Goal: Task Accomplishment & Management: Use online tool/utility

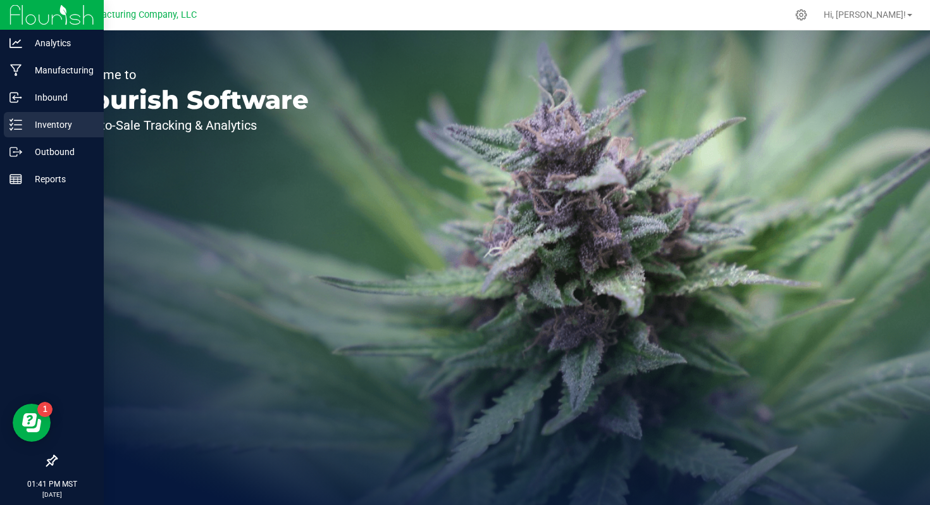
click at [25, 132] on p "Inventory" at bounding box center [60, 124] width 76 height 15
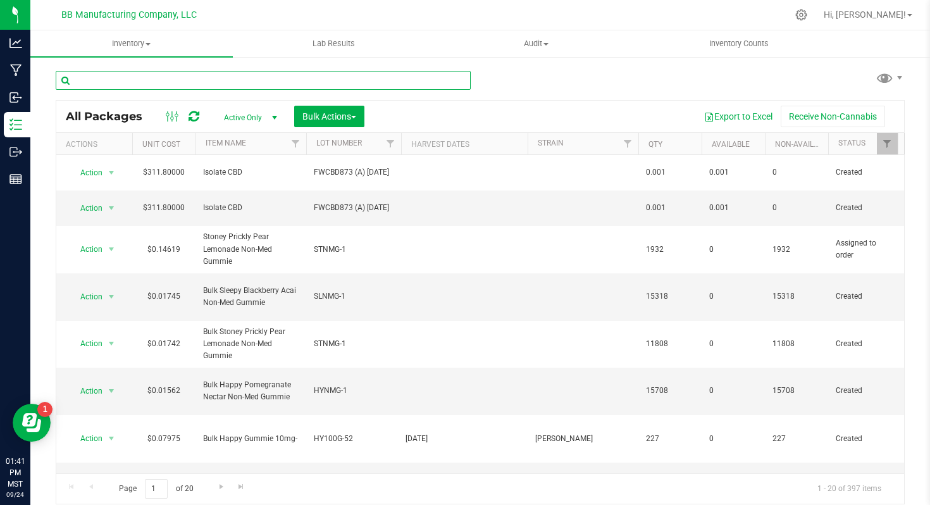
click at [237, 77] on input "text" at bounding box center [263, 80] width 415 height 19
click at [157, 76] on input "text" at bounding box center [263, 80] width 415 height 19
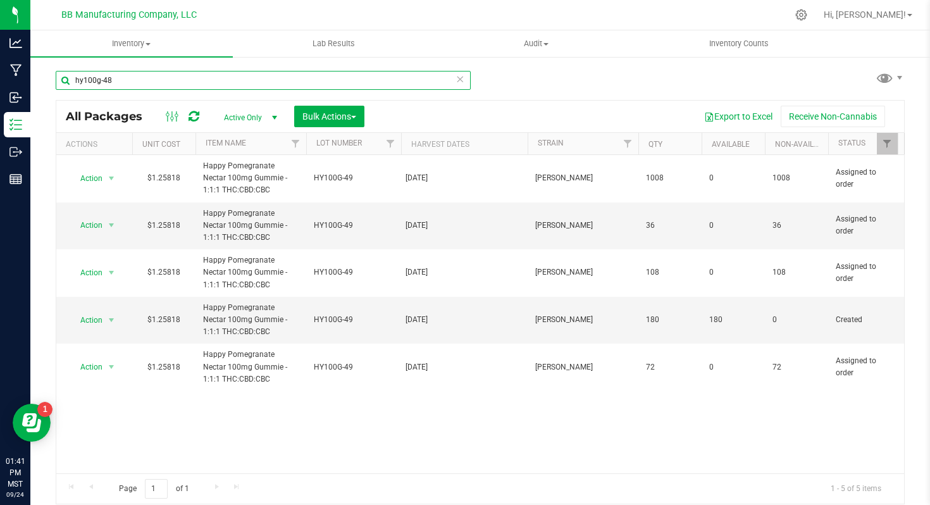
type input "hy100g-48"
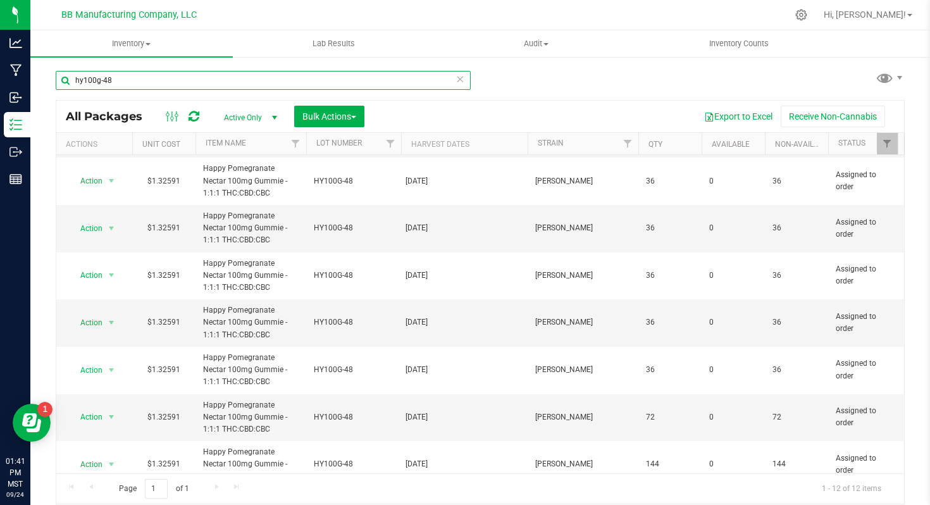
scroll to position [247, 0]
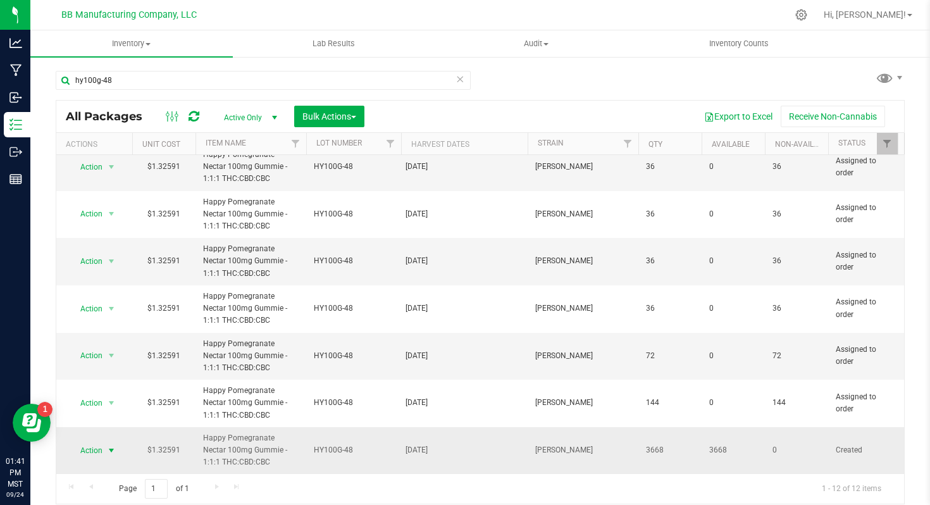
click at [96, 450] on span "Action" at bounding box center [86, 451] width 34 height 18
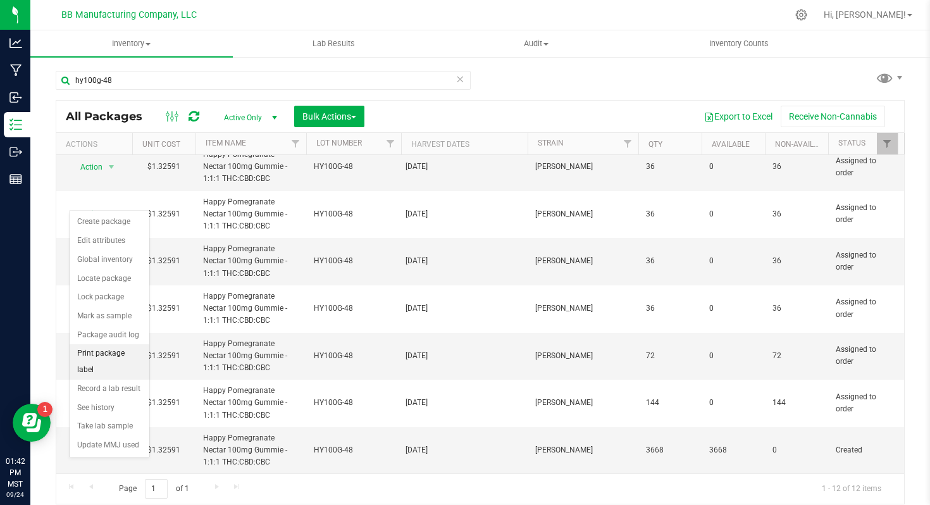
click at [113, 358] on li "Print package label" at bounding box center [110, 361] width 80 height 35
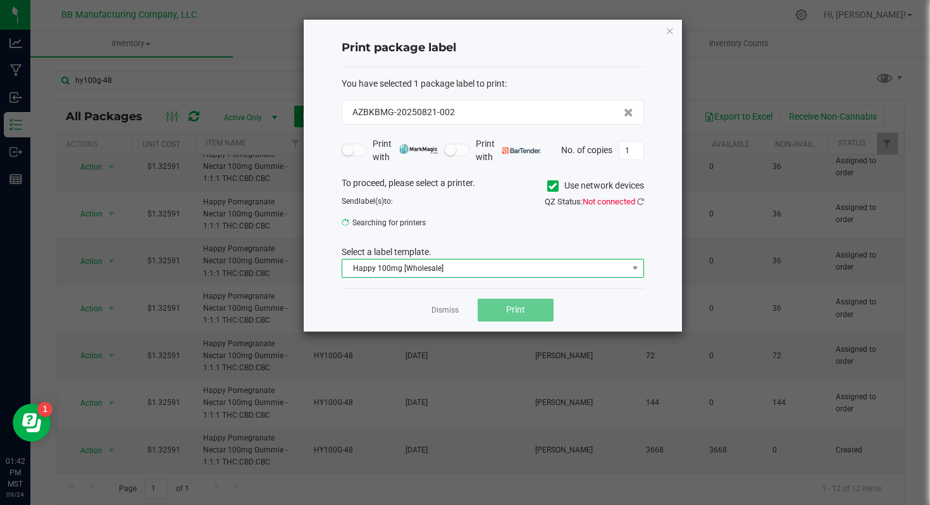
click at [457, 268] on span "Happy 100mg [Wholesale]" at bounding box center [484, 268] width 285 height 18
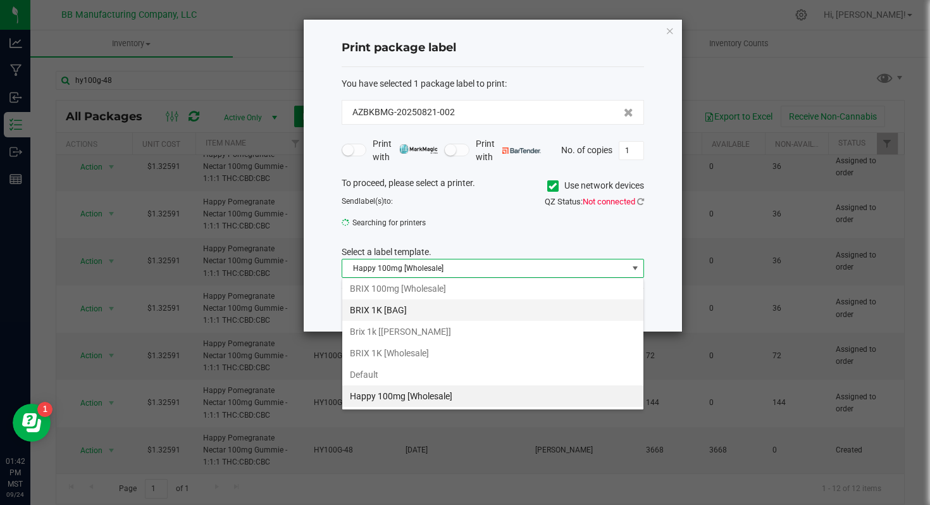
scroll to position [0, 0]
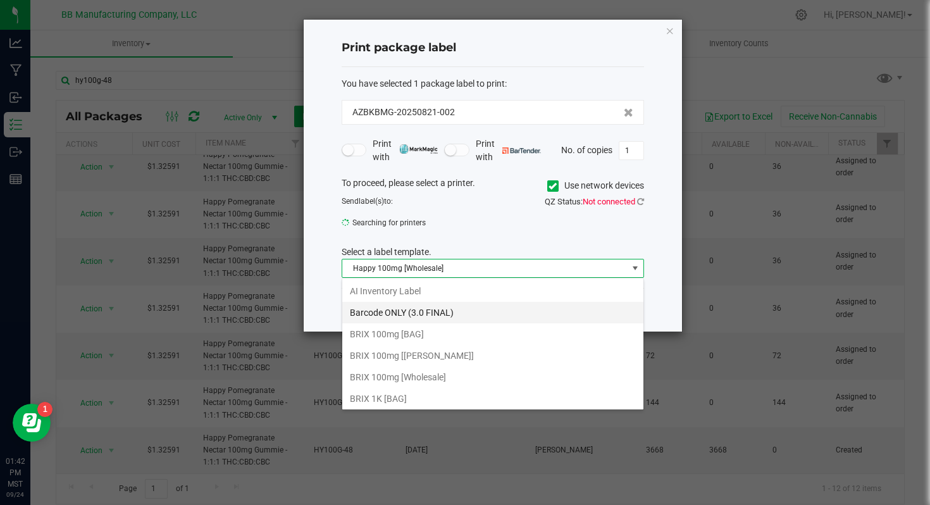
click at [456, 310] on li "Barcode ONLY (3.0 FINAL)" at bounding box center [492, 313] width 301 height 22
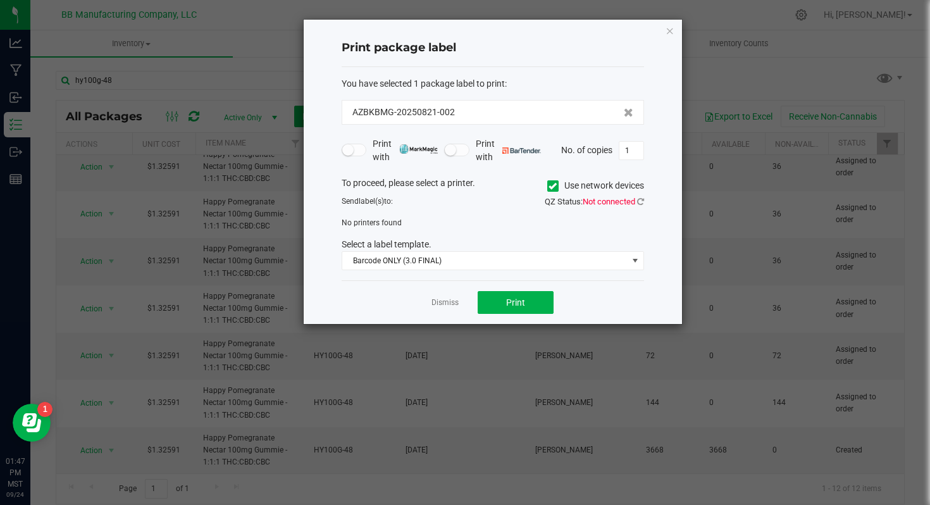
click at [664, 31] on div "Print package label You have selected 1 package label to print : AZBKBMG-202508…" at bounding box center [493, 172] width 378 height 304
click at [671, 30] on icon "button" at bounding box center [670, 30] width 9 height 15
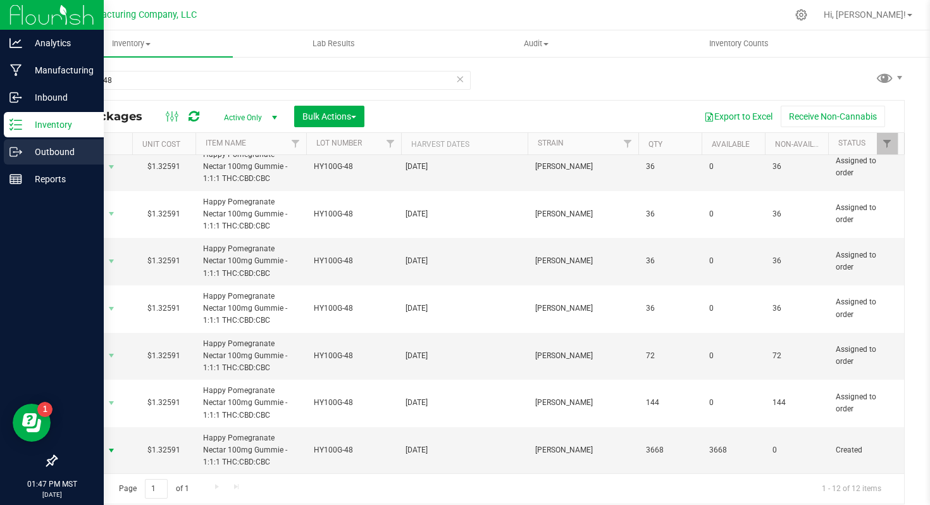
click at [30, 145] on p "Outbound" at bounding box center [60, 151] width 76 height 15
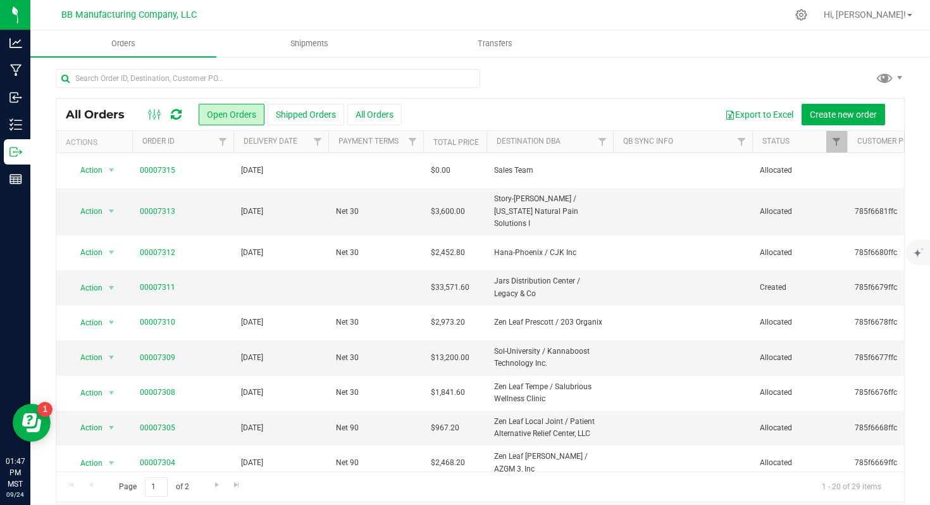
click at [173, 115] on icon at bounding box center [176, 114] width 11 height 13
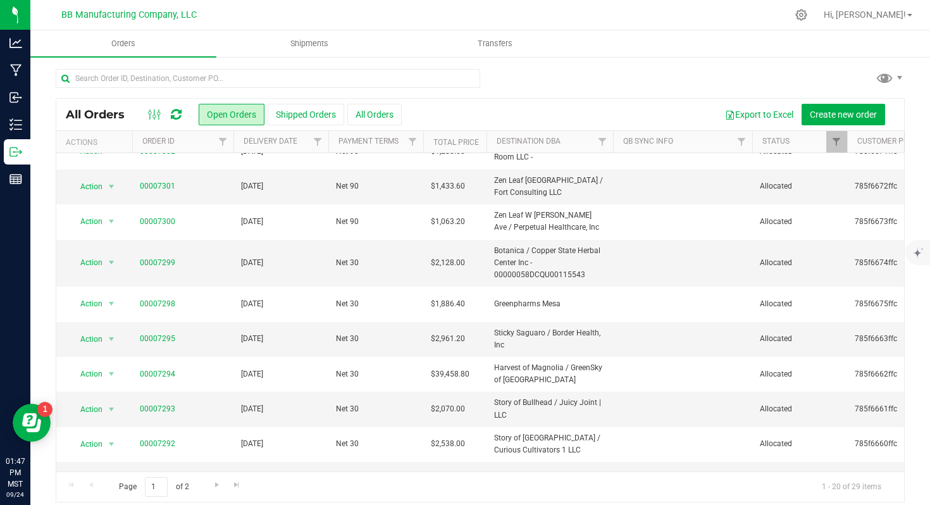
scroll to position [394, 0]
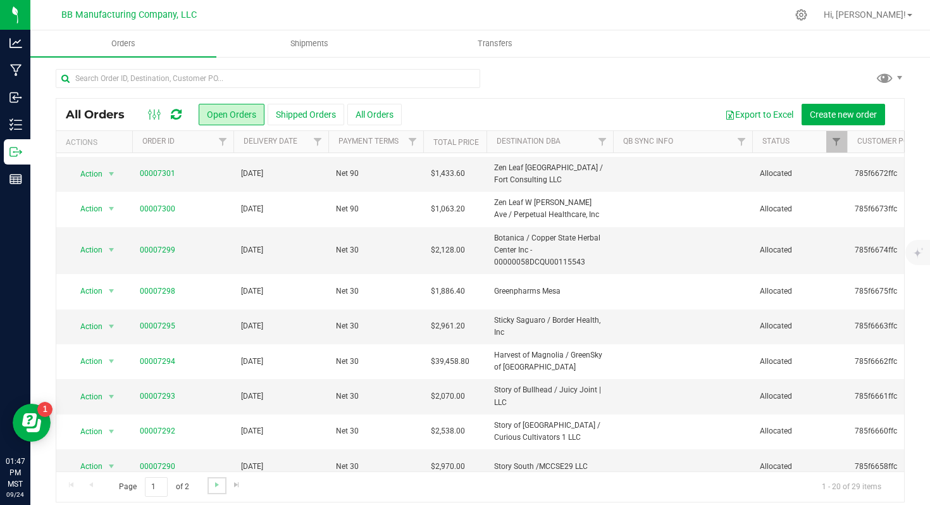
click at [216, 492] on link "Go to the next page" at bounding box center [217, 485] width 18 height 17
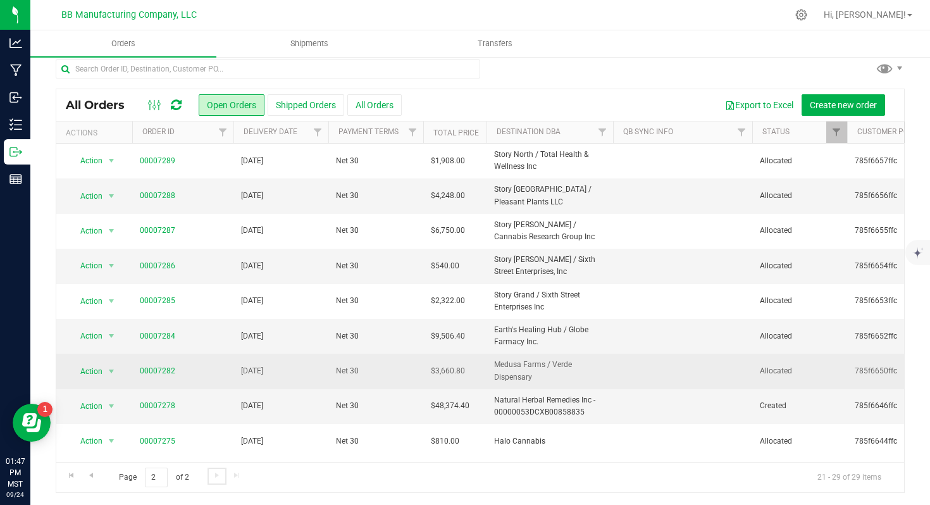
scroll to position [0, 0]
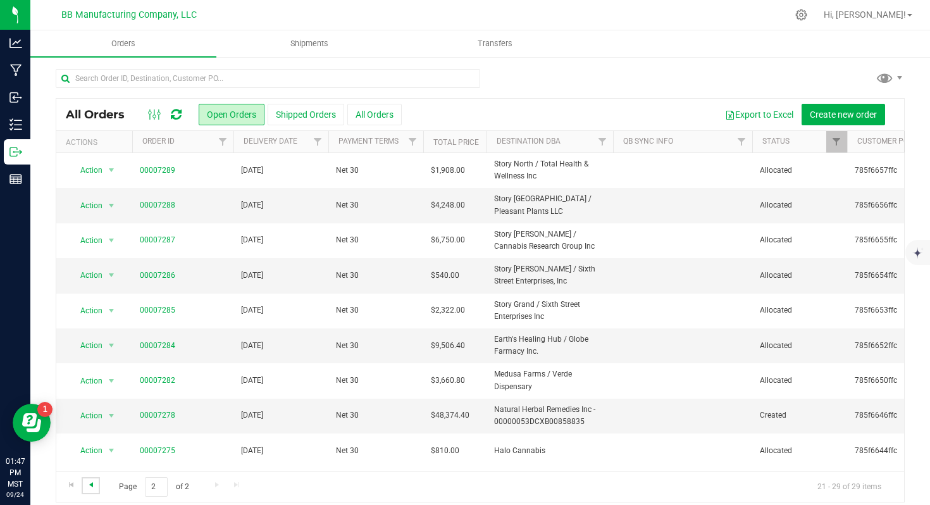
click at [89, 483] on span "Go to the previous page" at bounding box center [91, 485] width 10 height 10
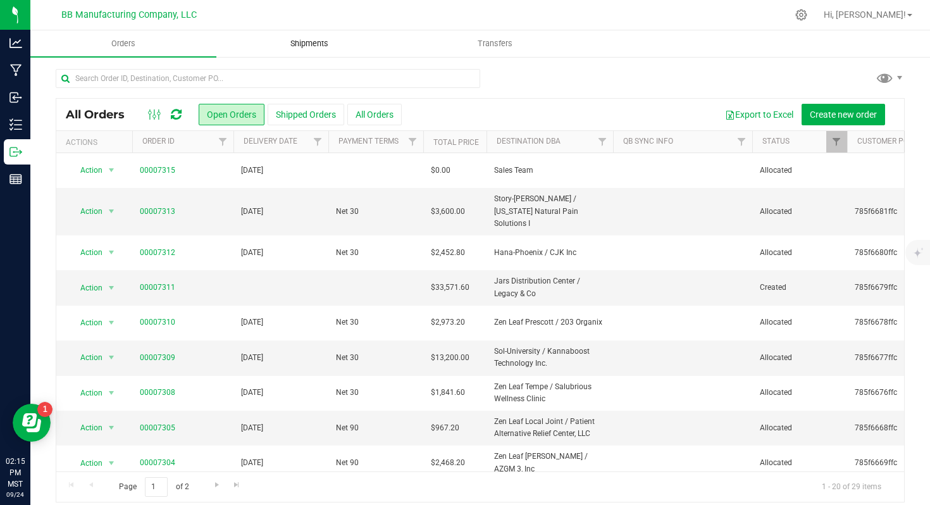
click at [291, 50] on uib-tab-heading "Shipments" at bounding box center [309, 43] width 185 height 25
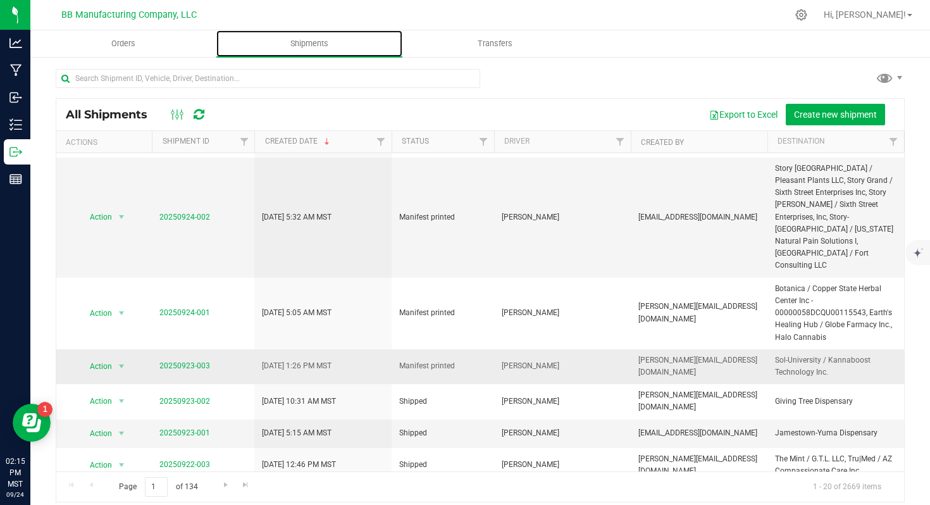
scroll to position [242, 0]
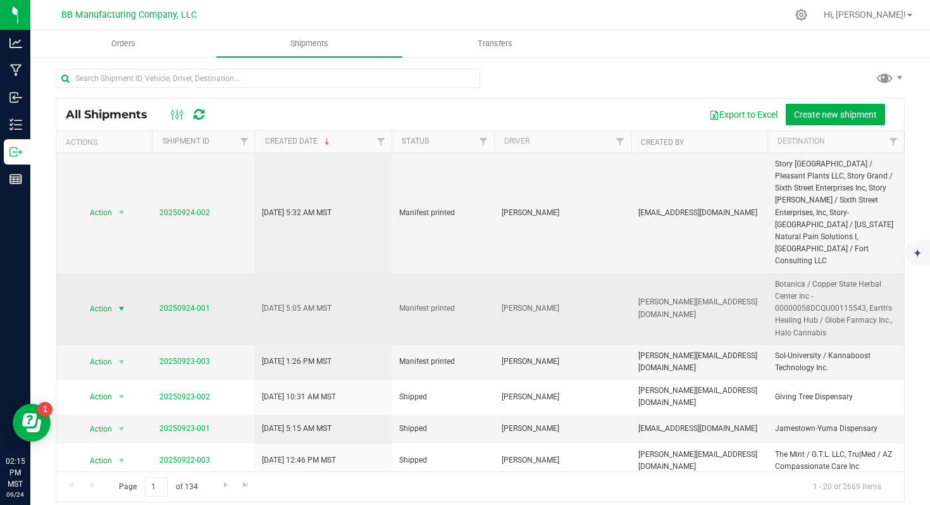
click at [110, 300] on span "Action" at bounding box center [96, 309] width 34 height 18
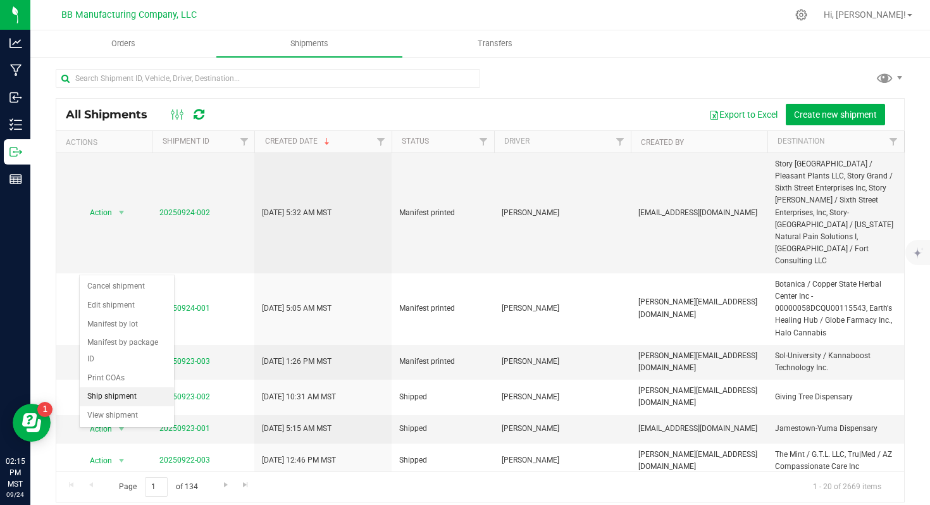
click at [115, 387] on li "Ship shipment" at bounding box center [127, 396] width 94 height 19
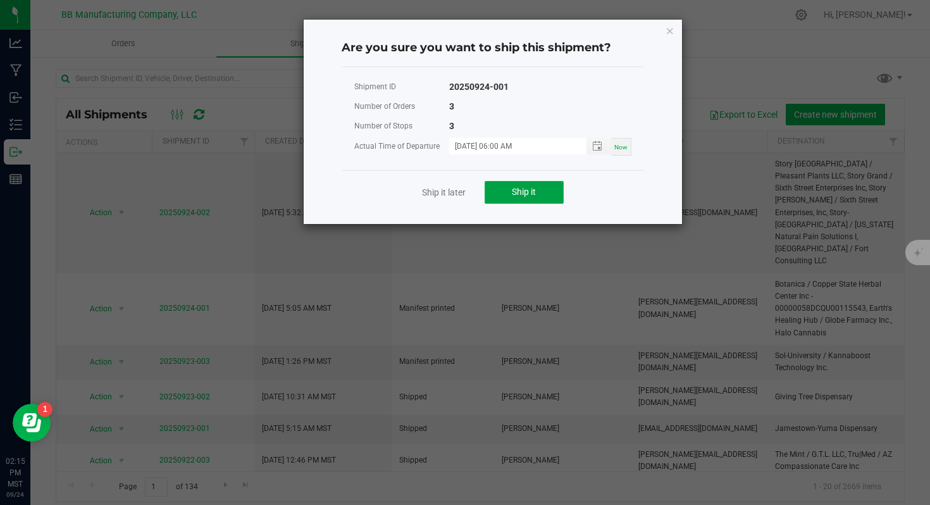
click at [515, 192] on span "Ship it" at bounding box center [524, 192] width 24 height 10
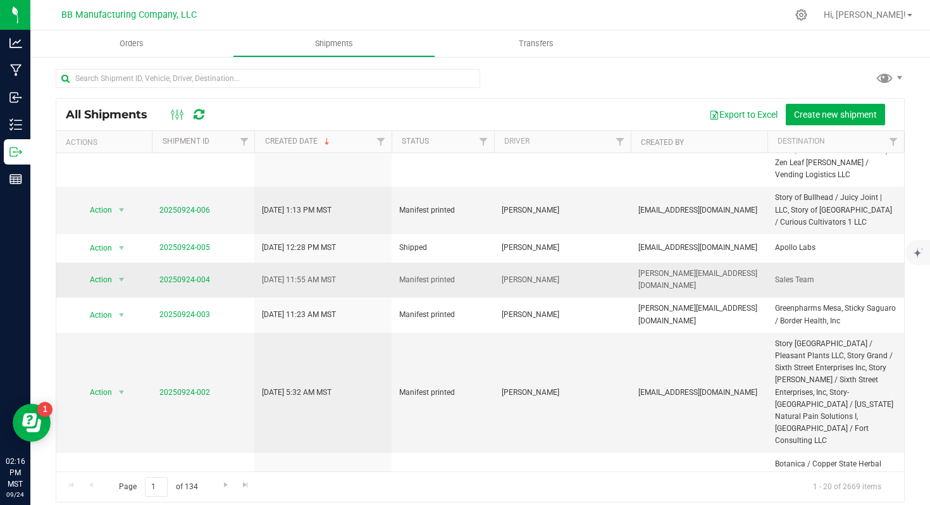
scroll to position [73, 0]
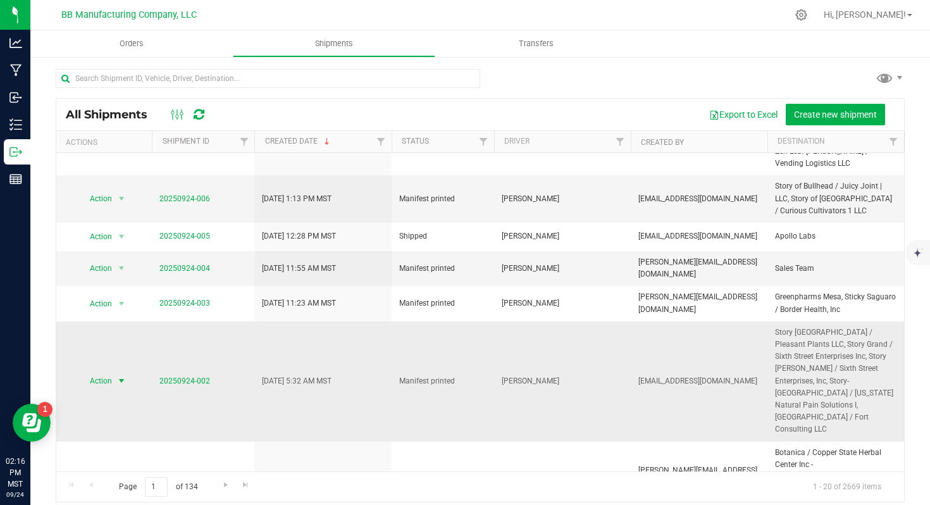
click at [114, 372] on span "select" at bounding box center [122, 381] width 16 height 18
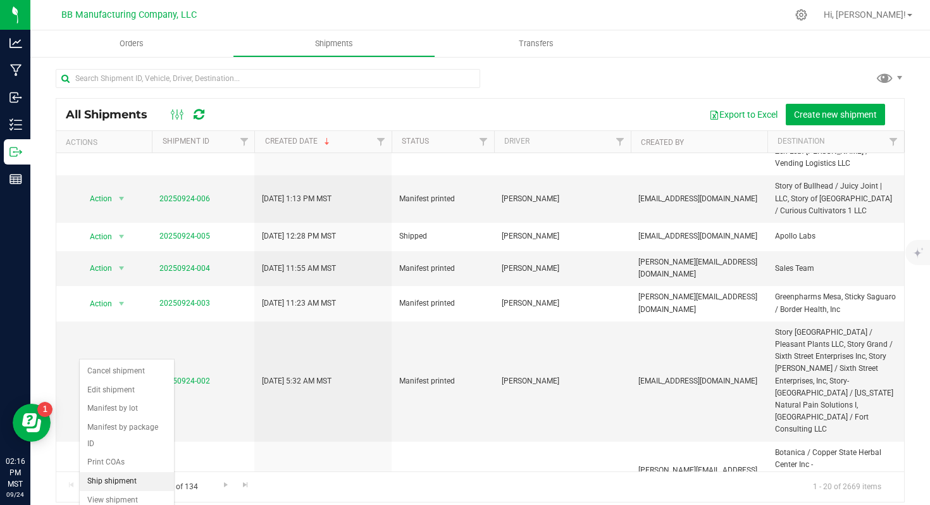
click at [123, 472] on li "Ship shipment" at bounding box center [127, 481] width 94 height 19
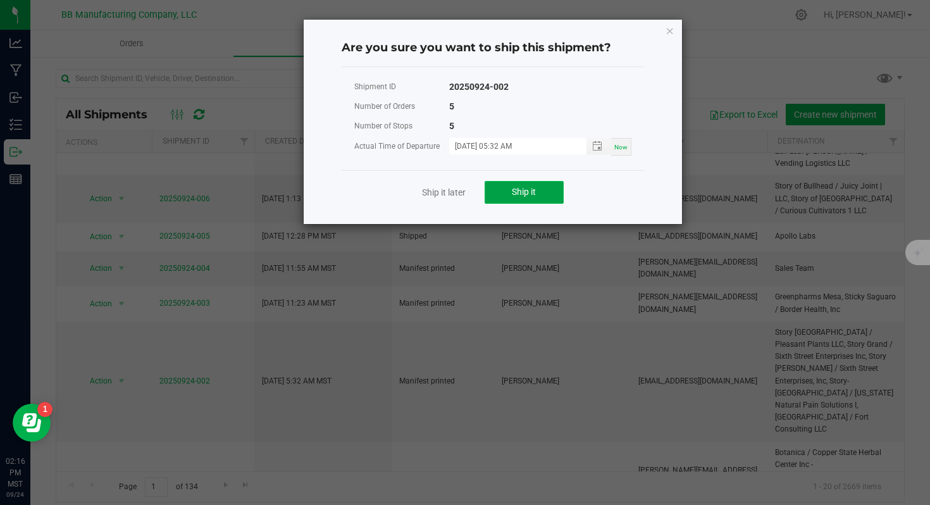
click at [504, 201] on button "Ship it" at bounding box center [524, 192] width 79 height 23
